Goal: Information Seeking & Learning: Find specific page/section

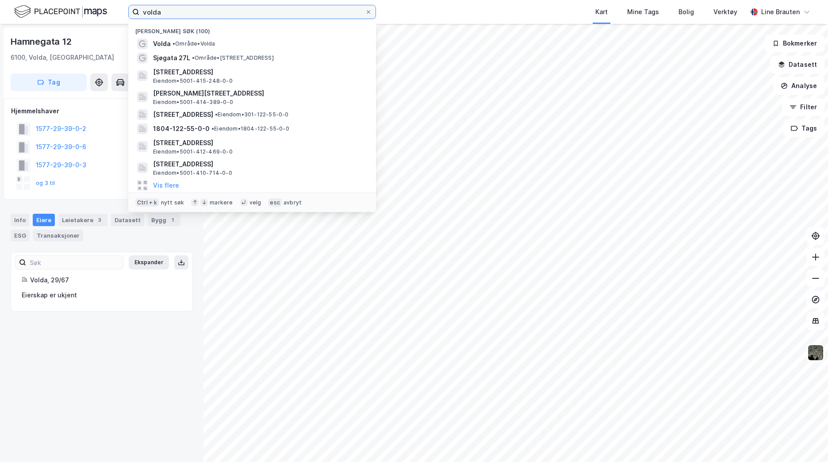
click at [169, 15] on input "volda" at bounding box center [252, 11] width 226 height 13
type input "v"
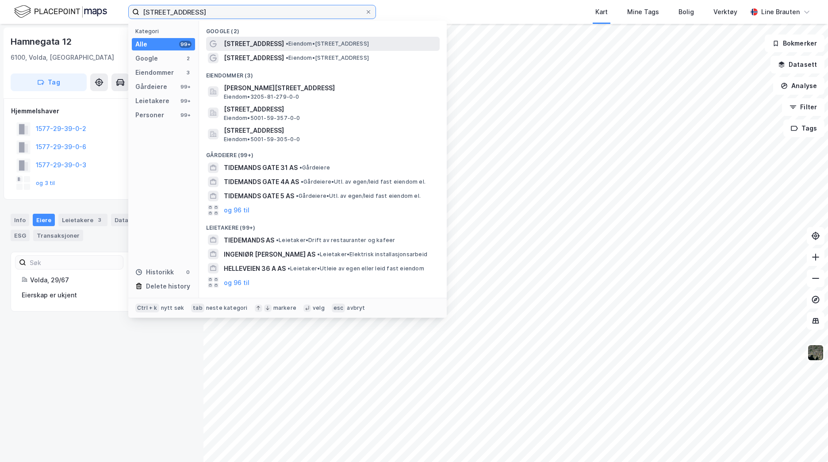
type input "[STREET_ADDRESS]"
click at [268, 45] on span "[STREET_ADDRESS]" at bounding box center [254, 43] width 60 height 11
